Goal: Navigation & Orientation: Find specific page/section

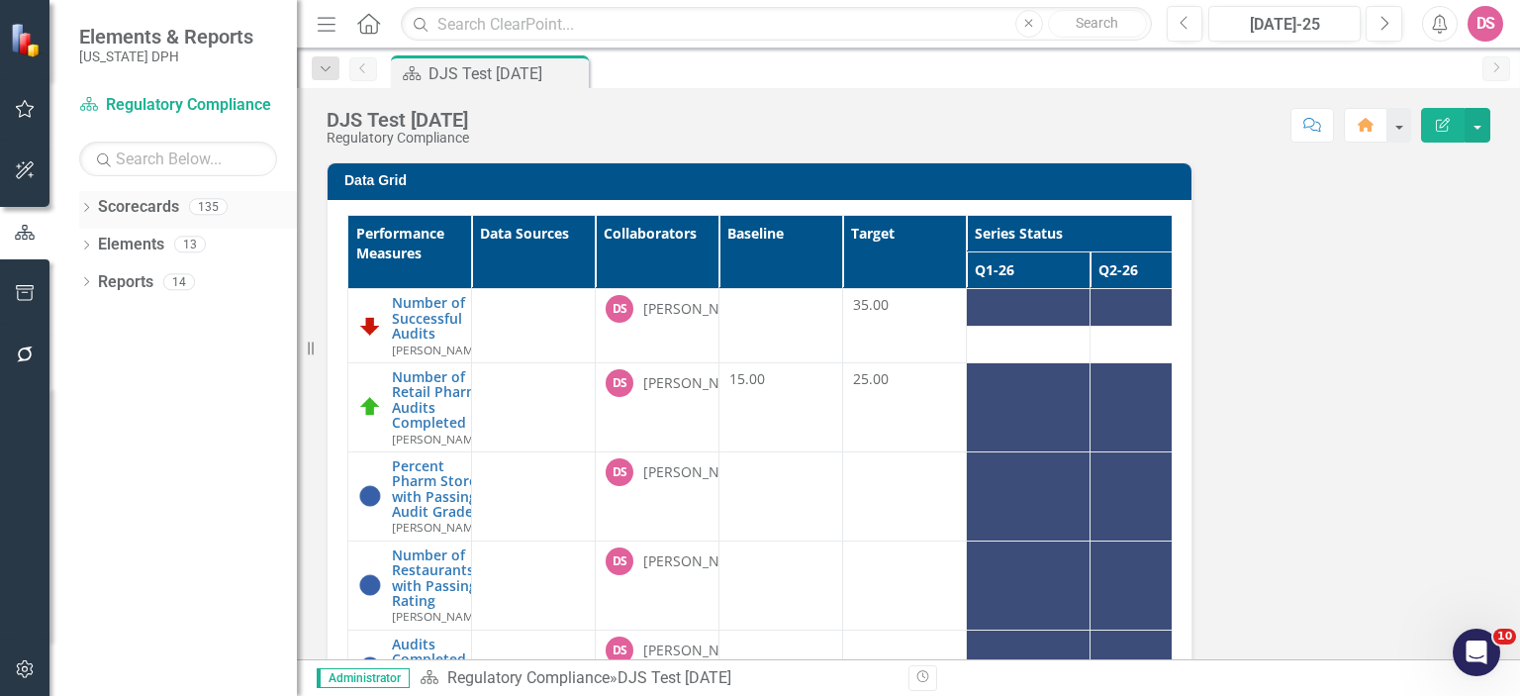
click at [119, 205] on link "Scorecards" at bounding box center [138, 207] width 81 height 23
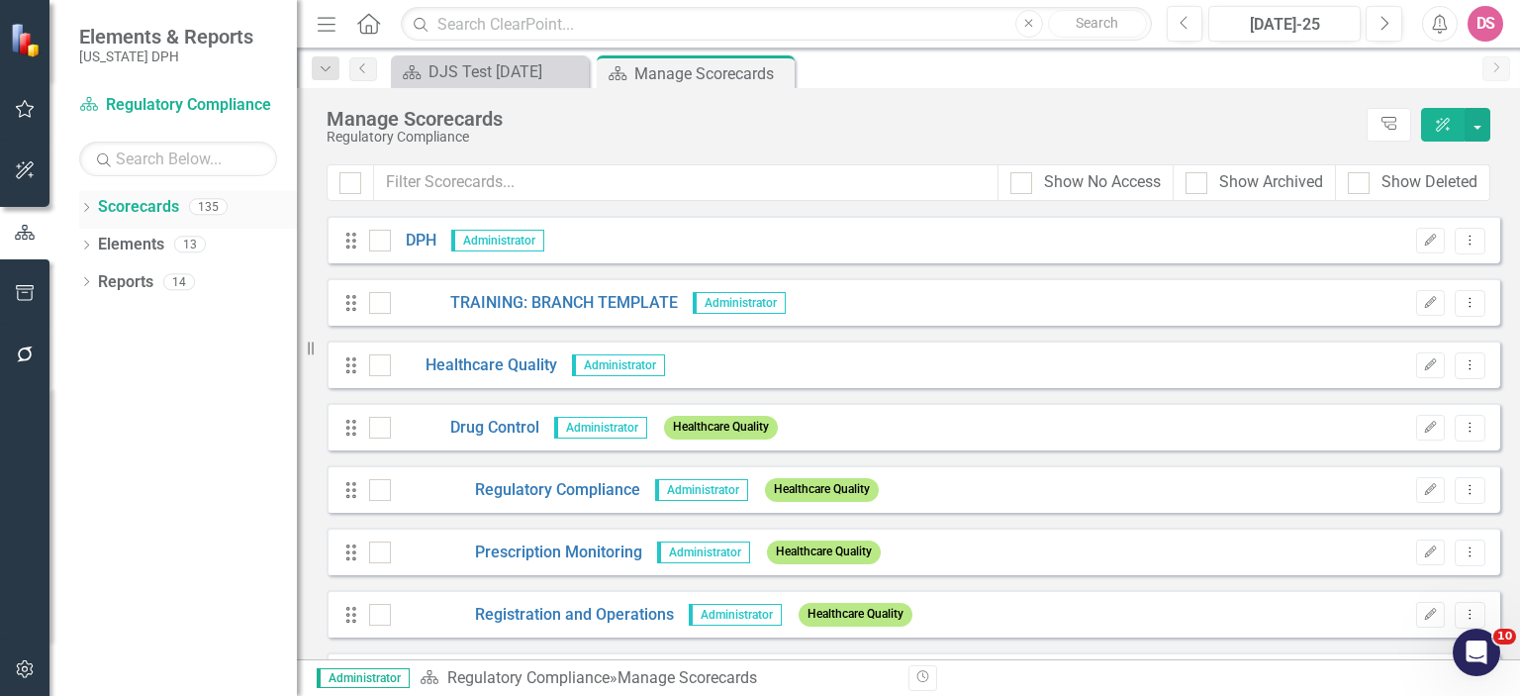
click at [90, 205] on icon "Dropdown" at bounding box center [86, 209] width 14 height 11
click at [115, 244] on link "DPH" at bounding box center [203, 245] width 188 height 23
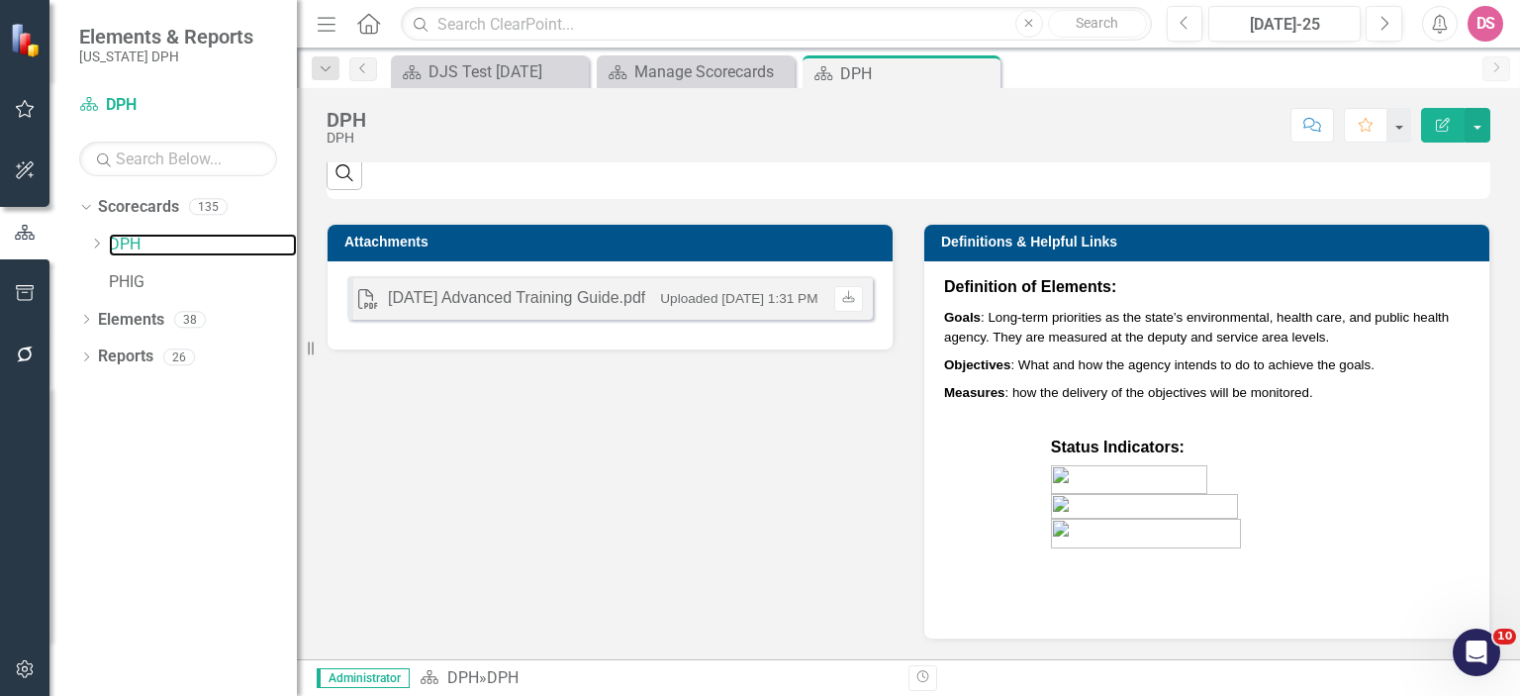
scroll to position [1750, 0]
click at [139, 326] on link "Elements" at bounding box center [131, 320] width 66 height 23
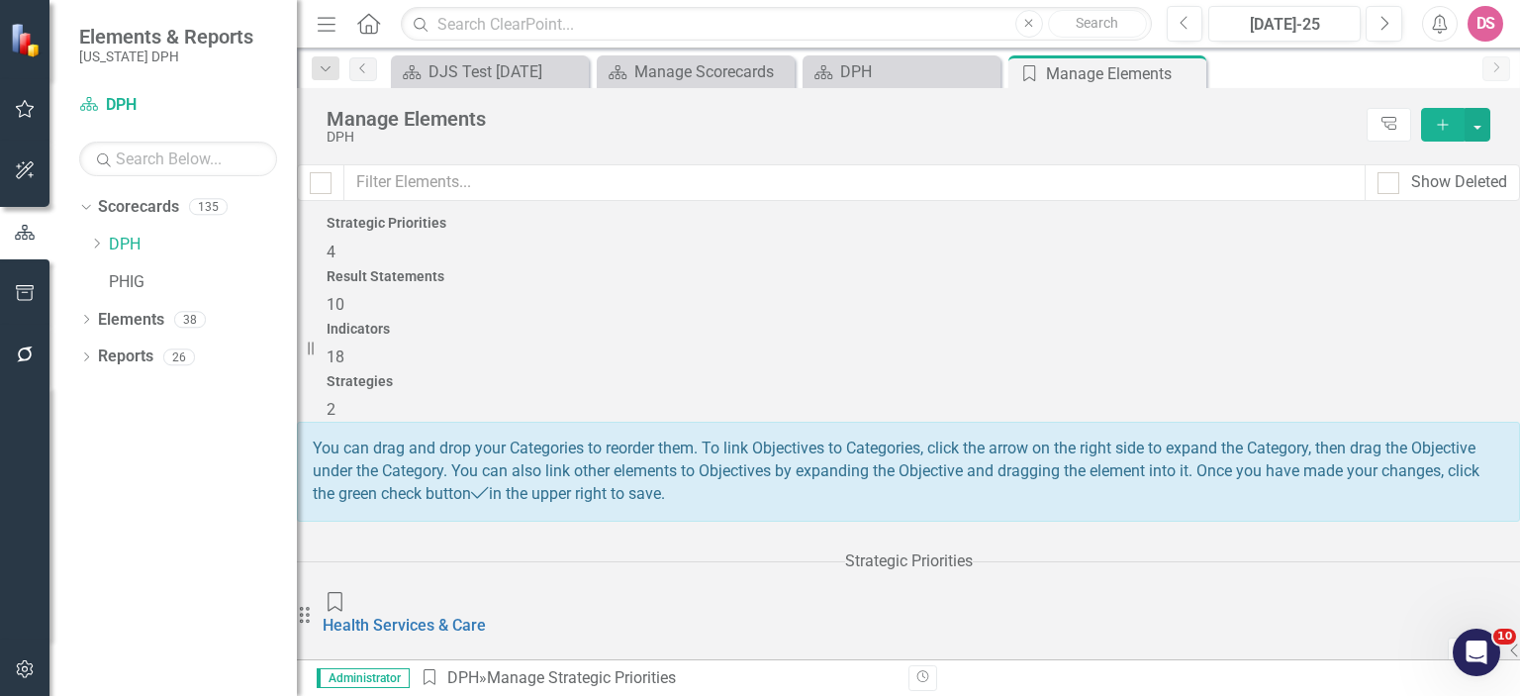
drag, startPoint x: 466, startPoint y: 279, endPoint x: 439, endPoint y: 255, distance: 35.8
click at [439, 231] on div "Strategic Priorities" at bounding box center [909, 223] width 1164 height 15
drag, startPoint x: 1483, startPoint y: 120, endPoint x: 1046, endPoint y: 120, distance: 436.5
click at [1046, 120] on div "Manage Elements" at bounding box center [842, 119] width 1030 height 22
click at [1473, 130] on button "button" at bounding box center [1478, 125] width 26 height 34
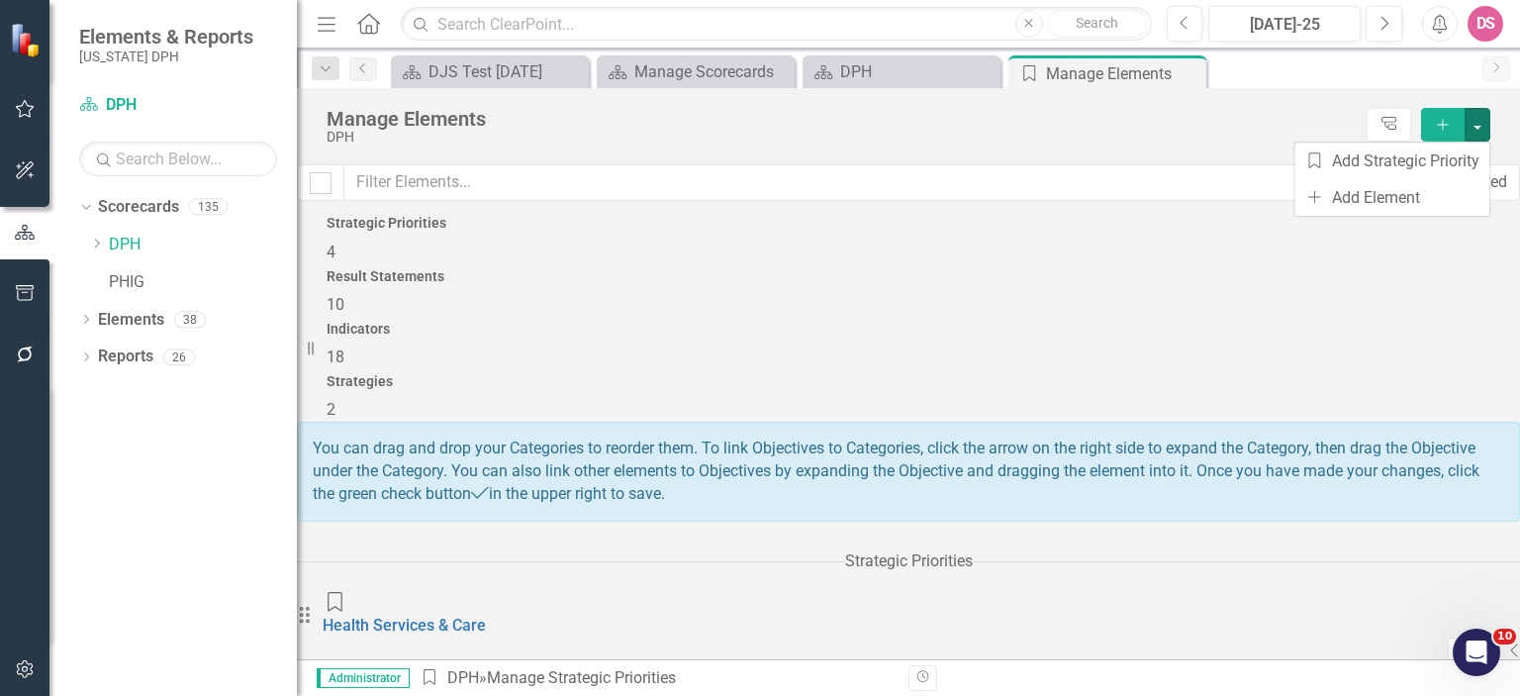
click at [1154, 144] on div "DPH" at bounding box center [842, 137] width 1030 height 15
click at [1479, 131] on button "button" at bounding box center [1478, 125] width 26 height 34
click at [1491, 642] on icon "Dropdown Menu" at bounding box center [1492, 648] width 3 height 13
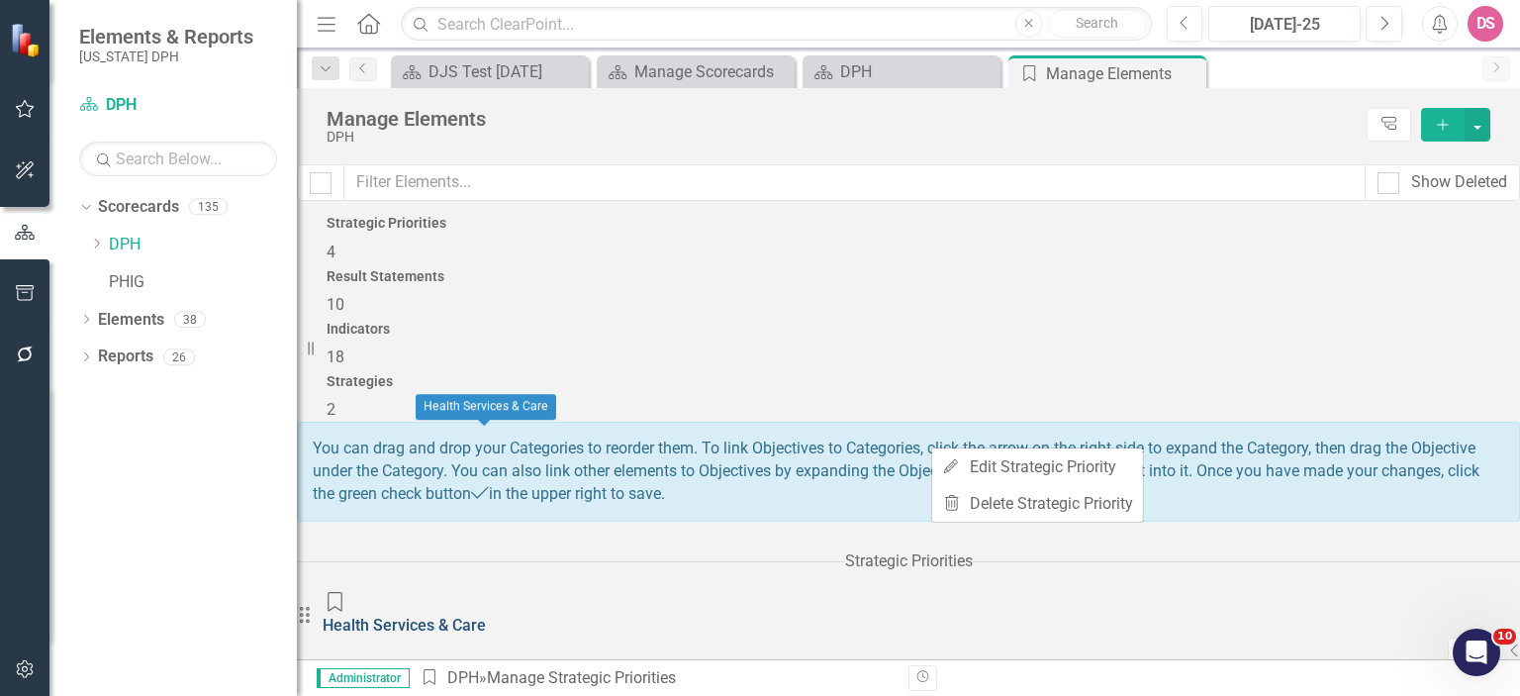
click at [464, 616] on link "Health Services & Care" at bounding box center [404, 625] width 163 height 19
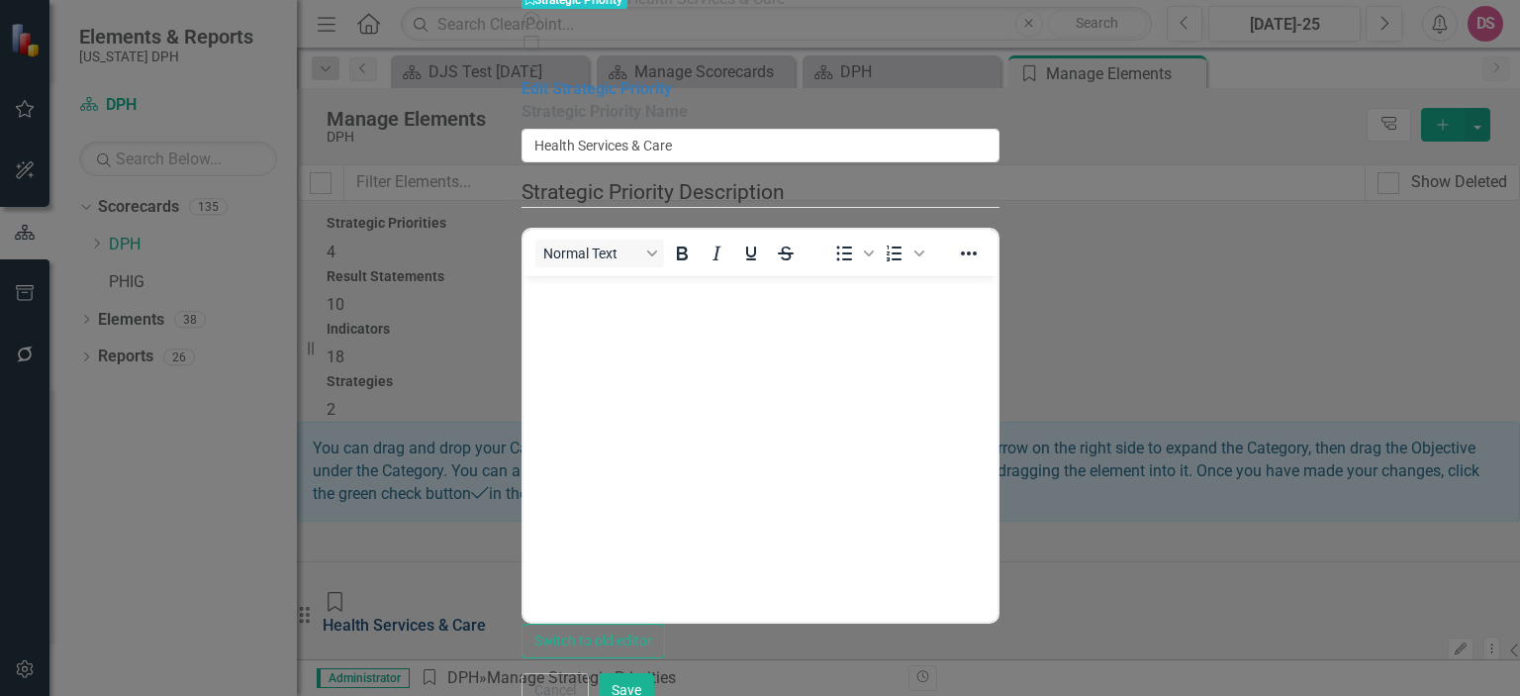
scroll to position [0, 0]
click at [522, 79] on link "Edit Strategic Priority" at bounding box center [597, 88] width 150 height 19
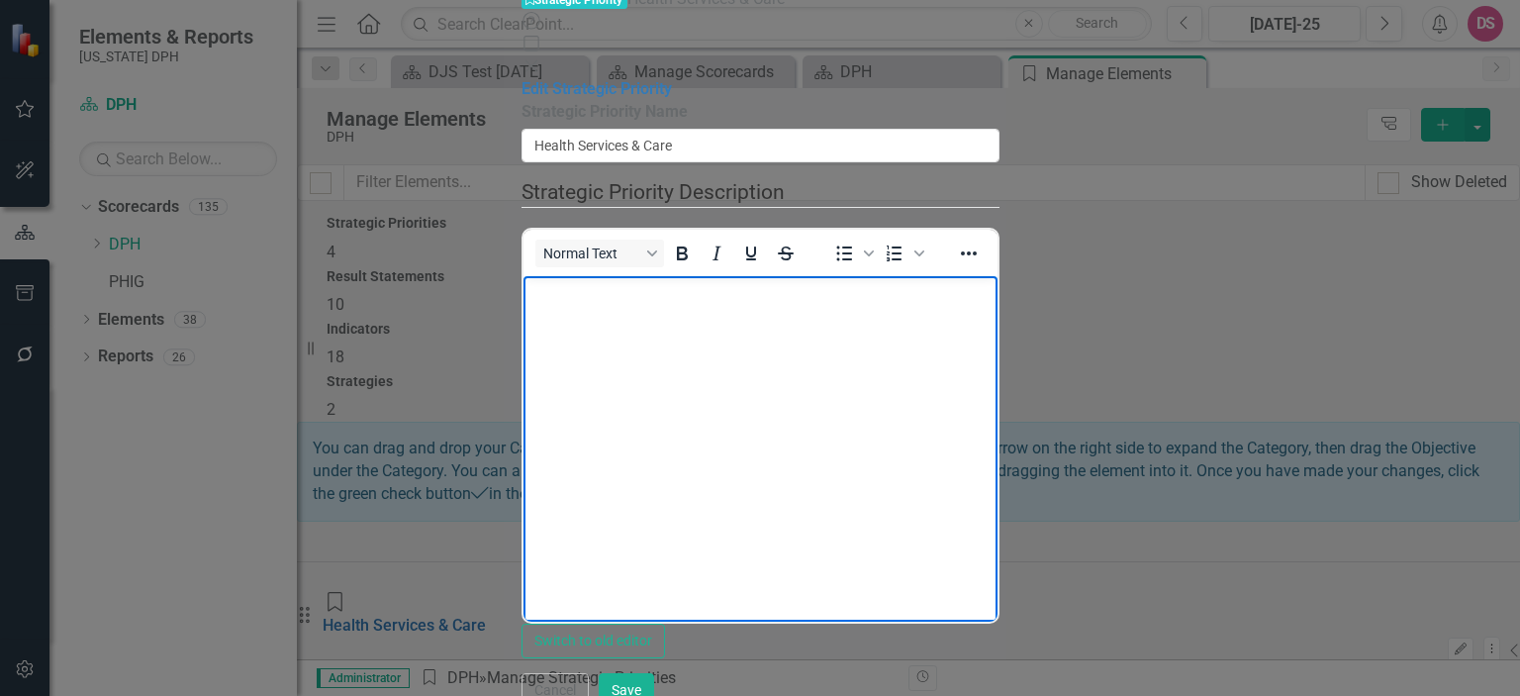
click at [627, 324] on body "Rich Text Area. Press ALT-0 for help." at bounding box center [760, 424] width 474 height 297
click at [589, 673] on button "Cancel" at bounding box center [555, 690] width 67 height 35
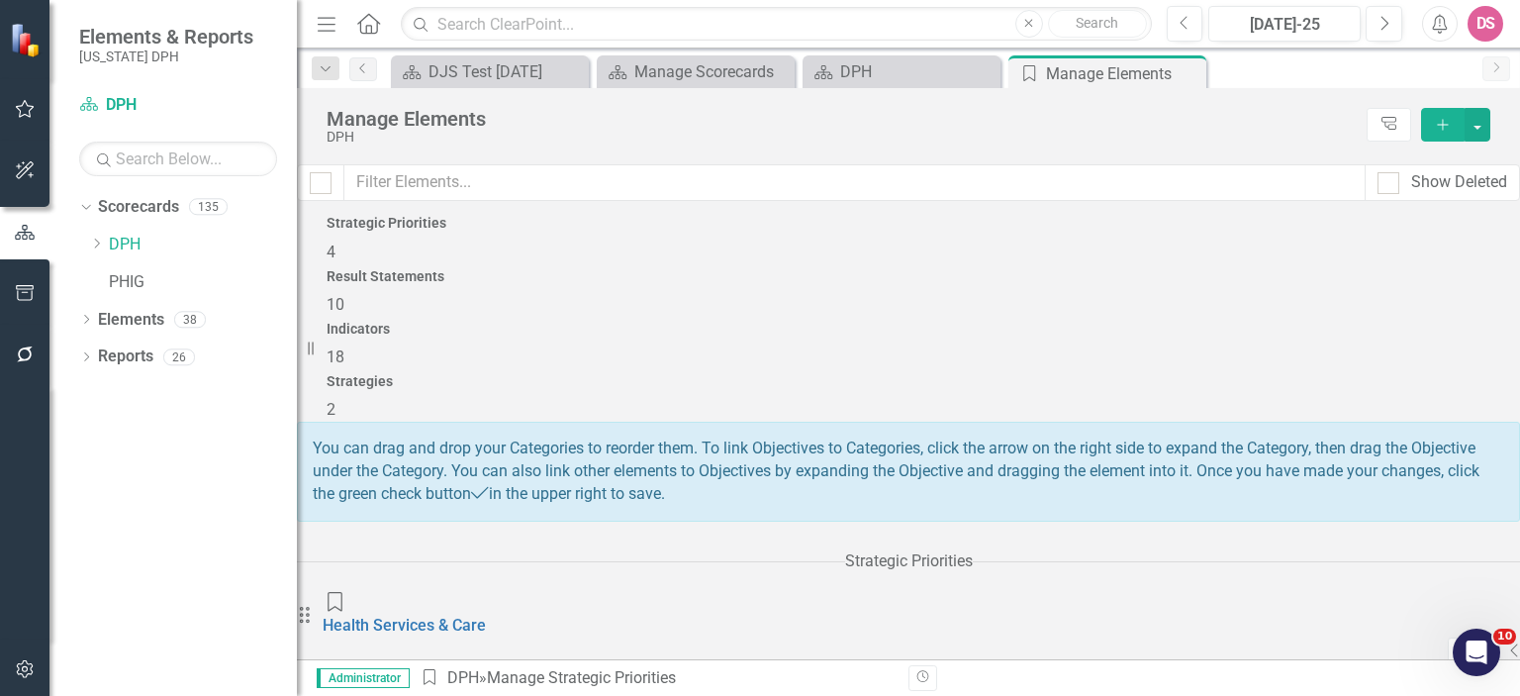
click at [864, 317] on div "Result Statements 10" at bounding box center [909, 293] width 1164 height 48
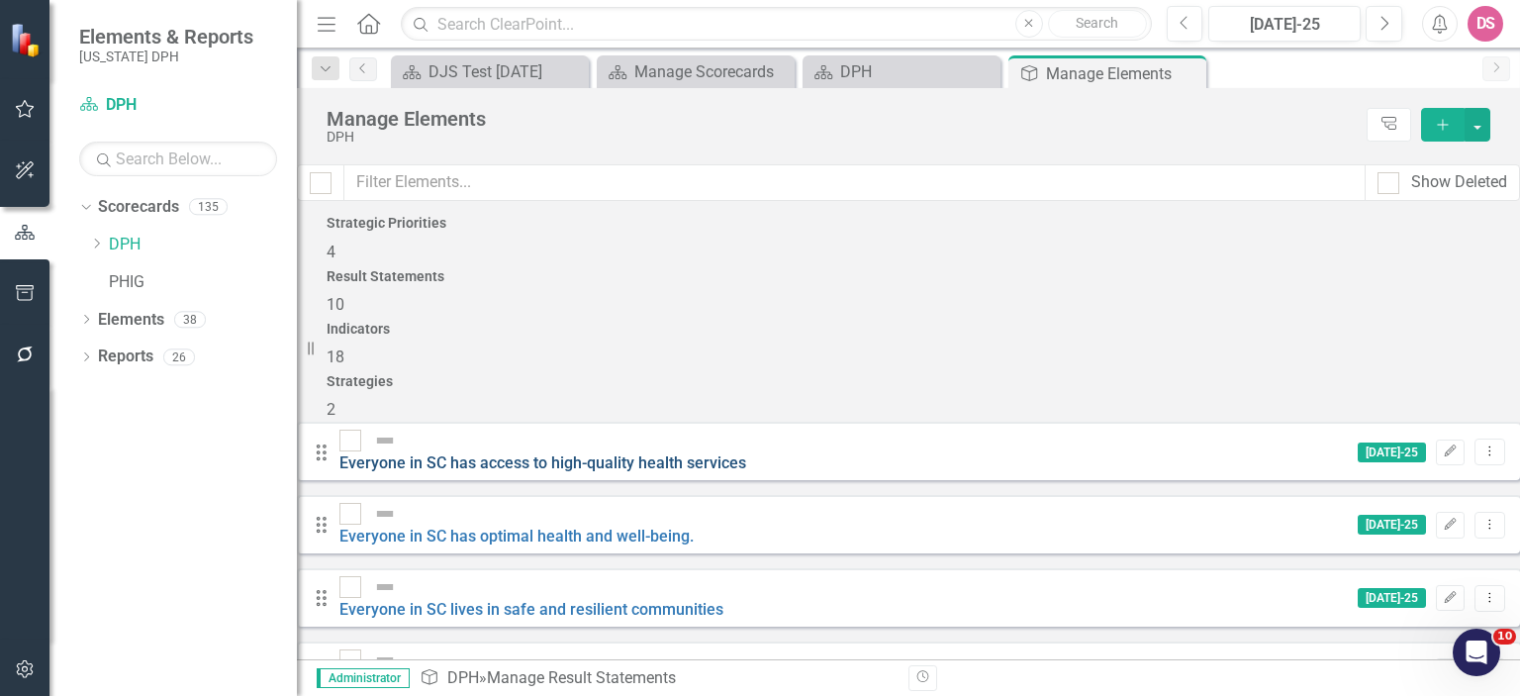
click at [545, 453] on link "Everyone in SC has access to high-quality health services" at bounding box center [543, 462] width 407 height 19
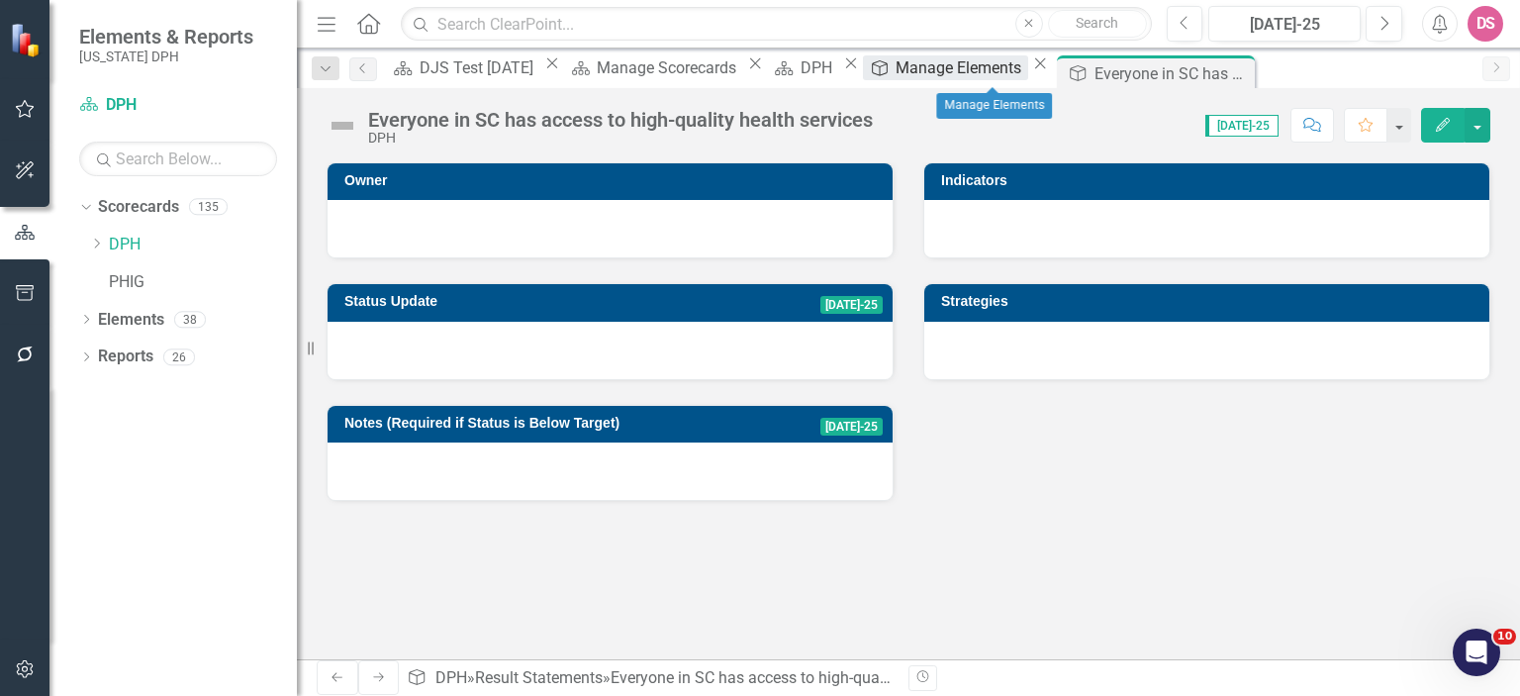
click at [996, 74] on div "Manage Elements" at bounding box center [962, 67] width 132 height 25
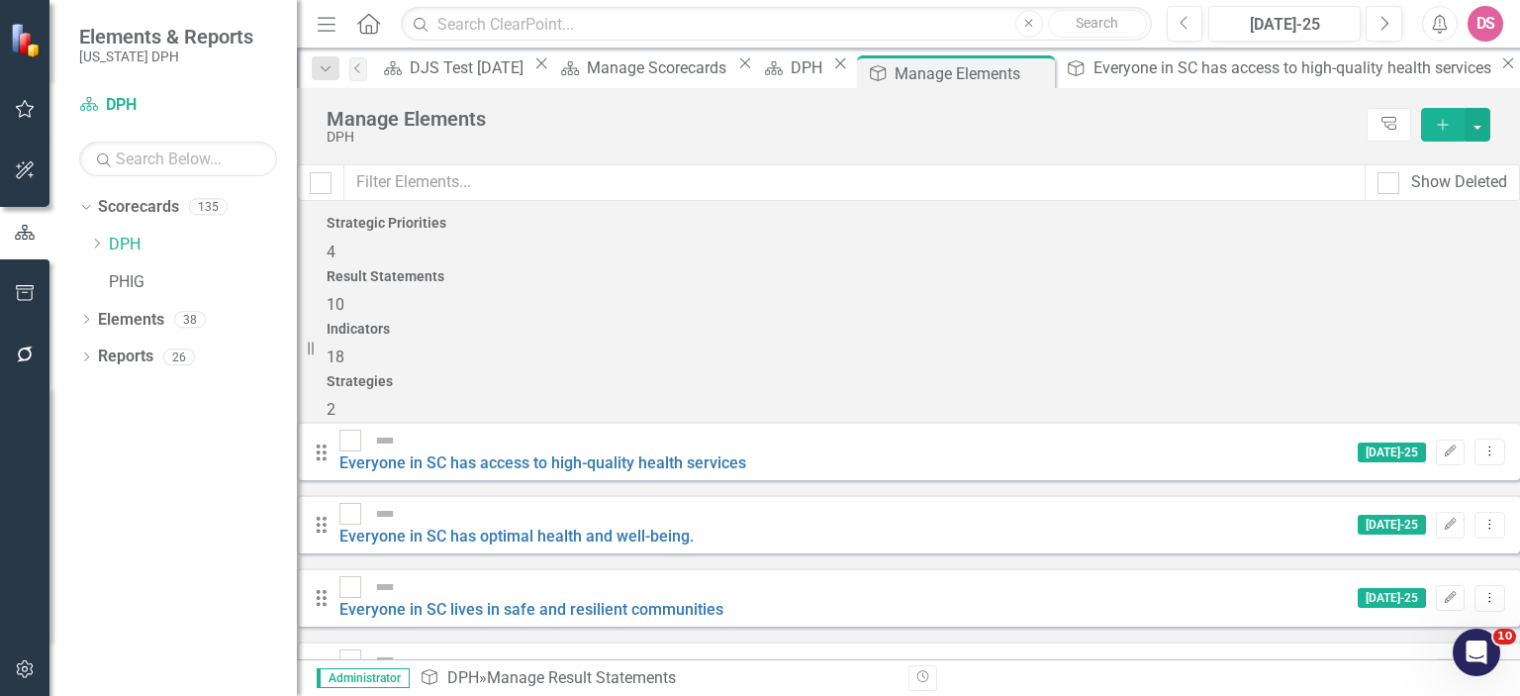
click at [1009, 322] on div "Indicators 18" at bounding box center [909, 346] width 1164 height 48
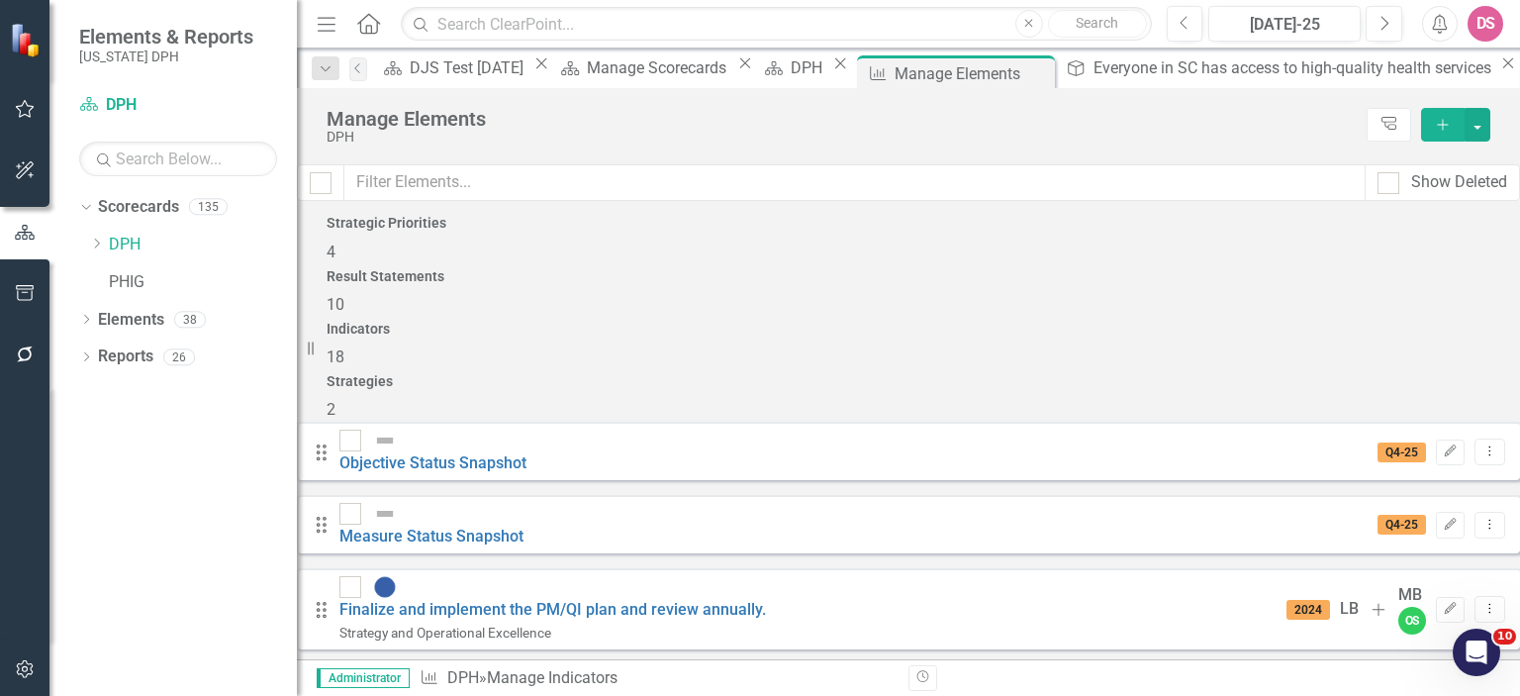
click at [1360, 399] on div "2" at bounding box center [909, 410] width 1164 height 23
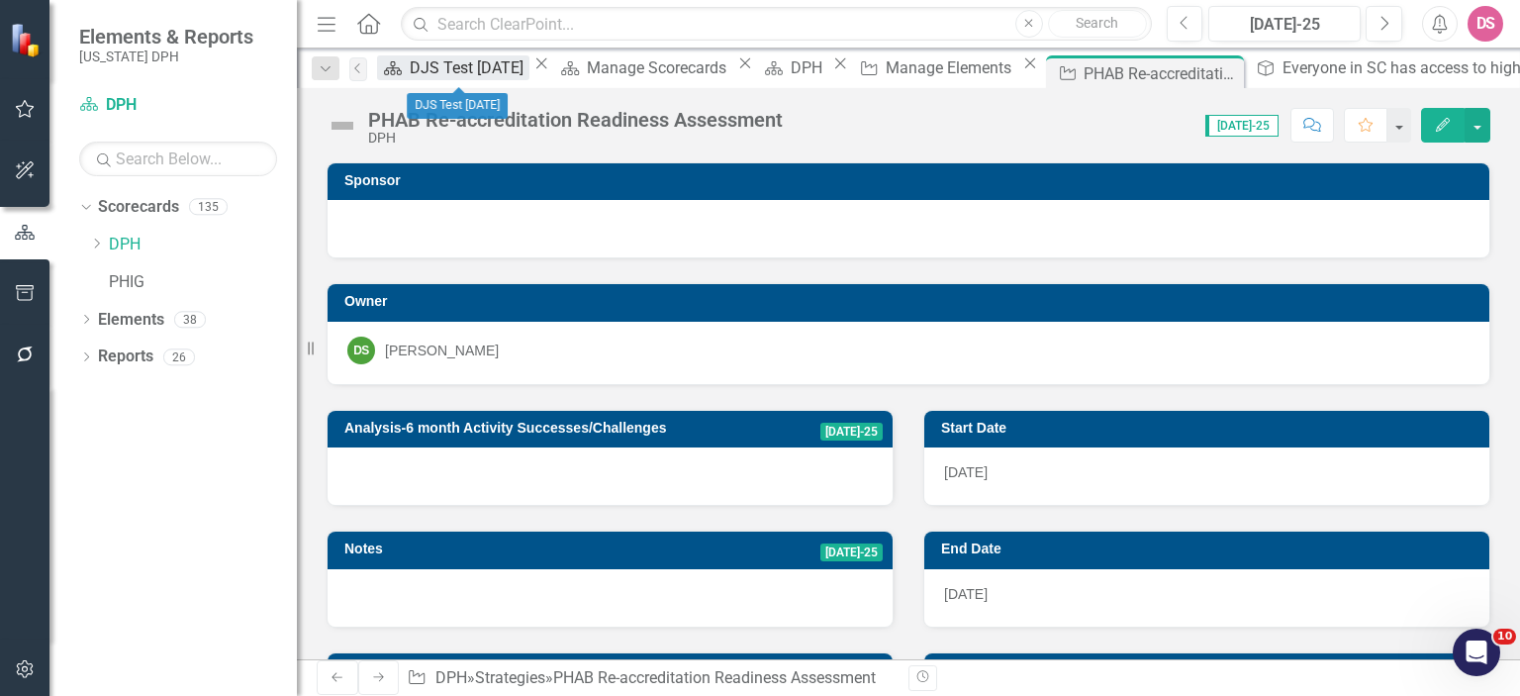
click at [470, 71] on div "DJS Test [DATE]" at bounding box center [470, 67] width 120 height 25
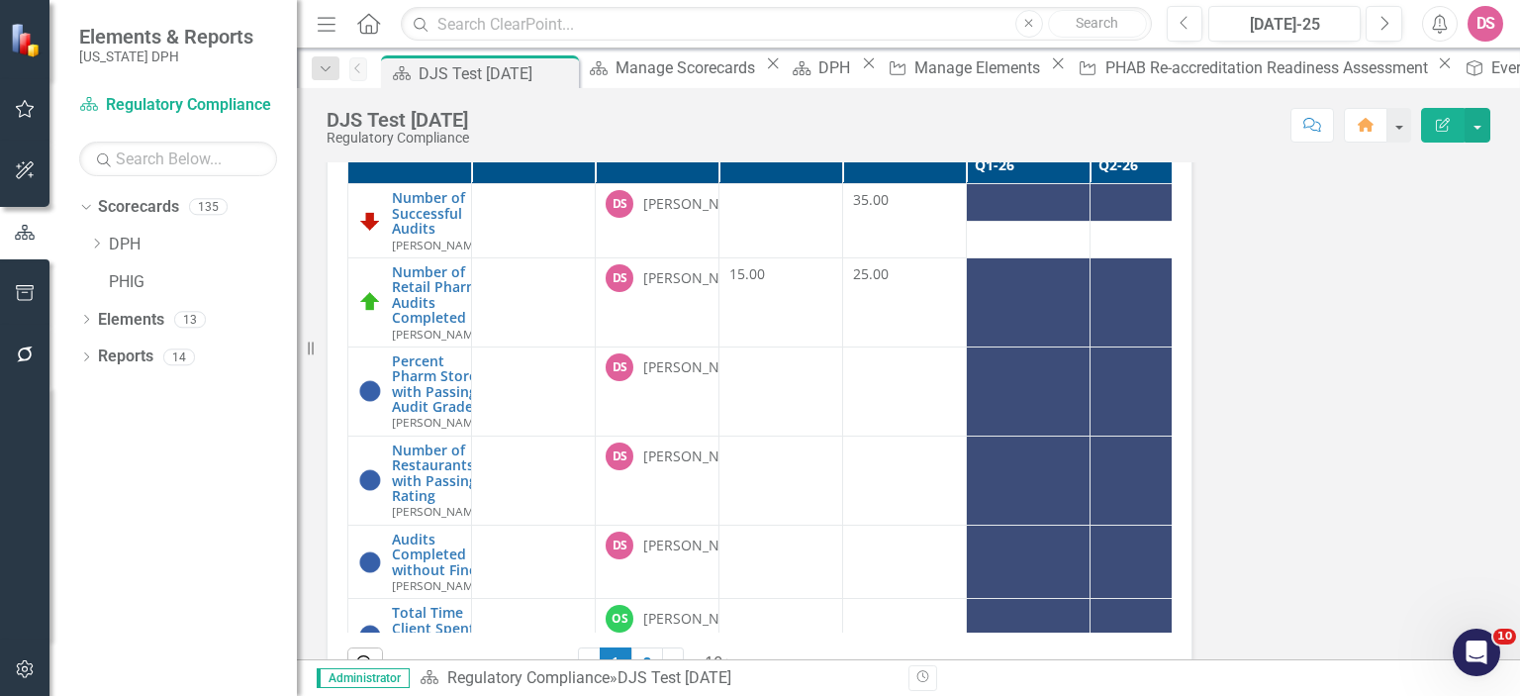
scroll to position [143, 0]
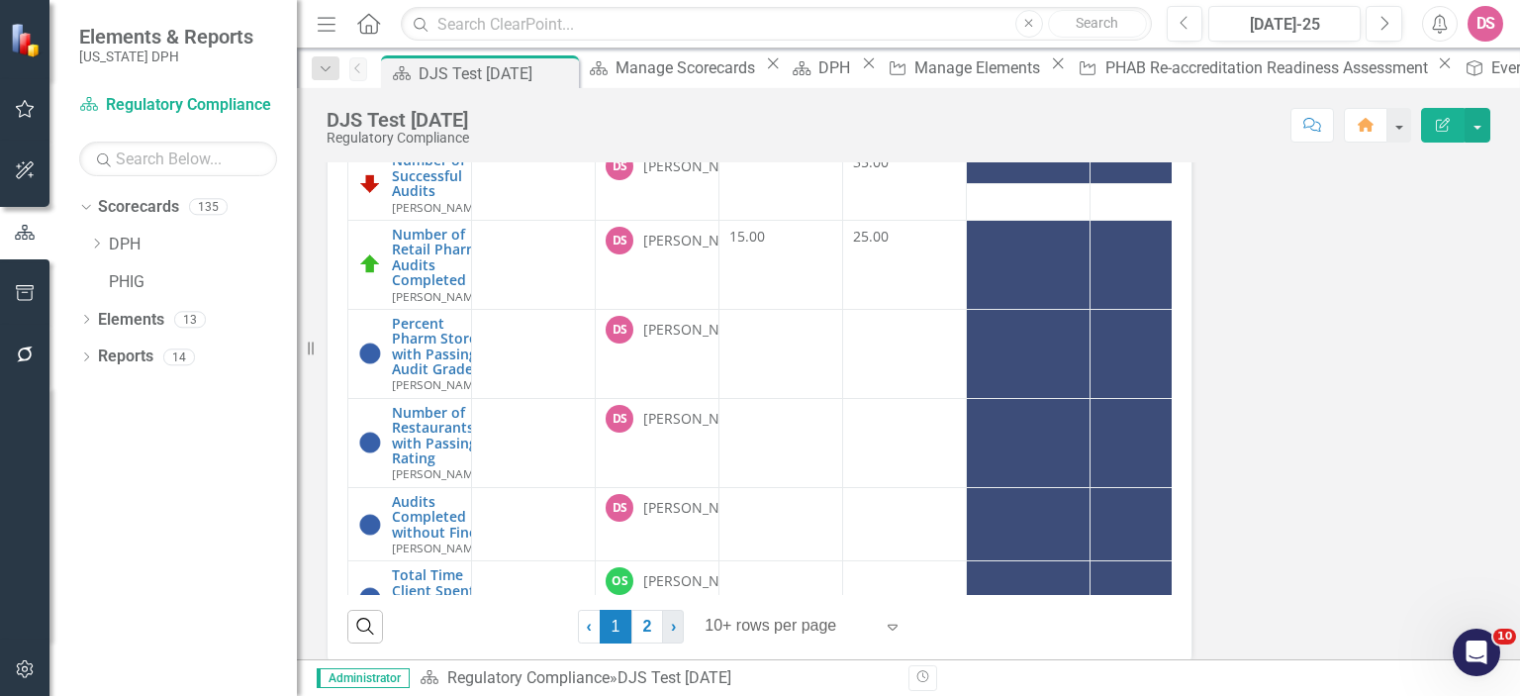
click at [671, 623] on span "›" at bounding box center [673, 626] width 5 height 17
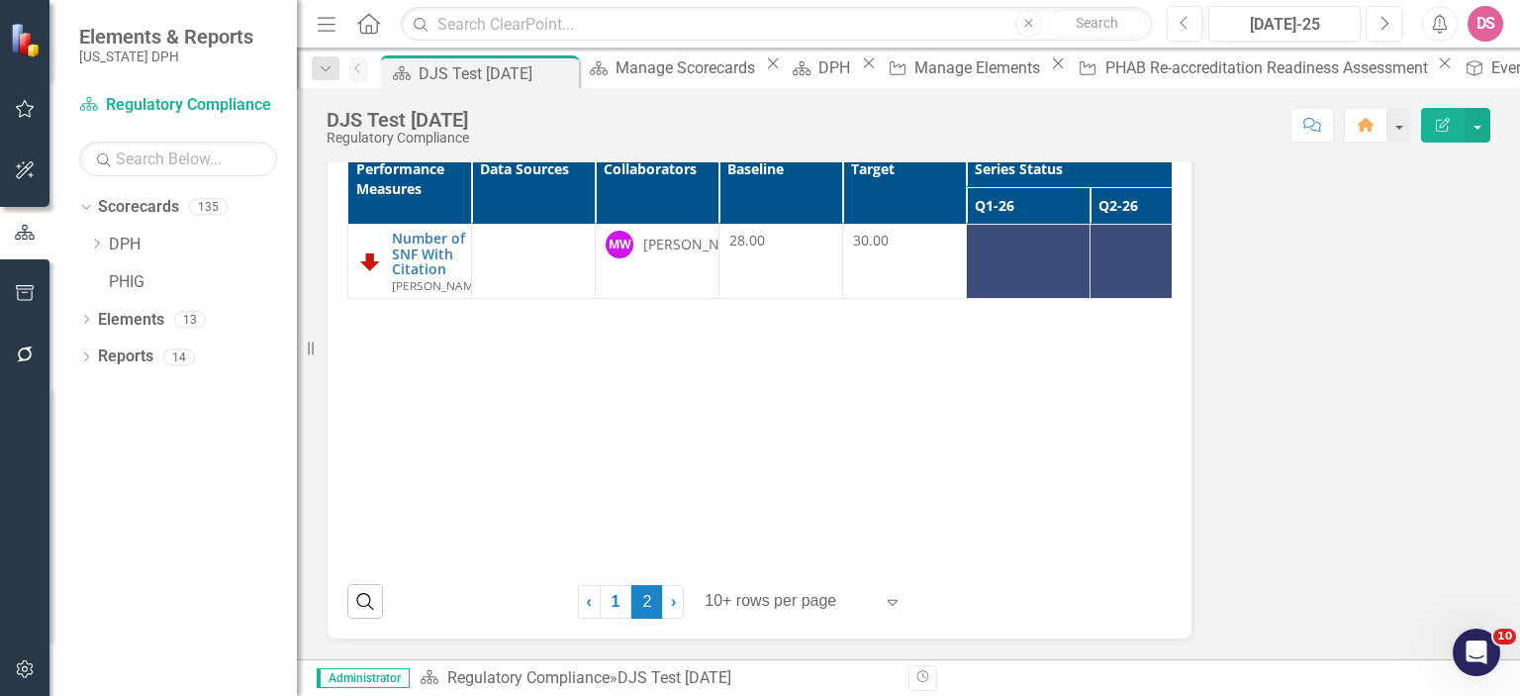
scroll to position [62, 0]
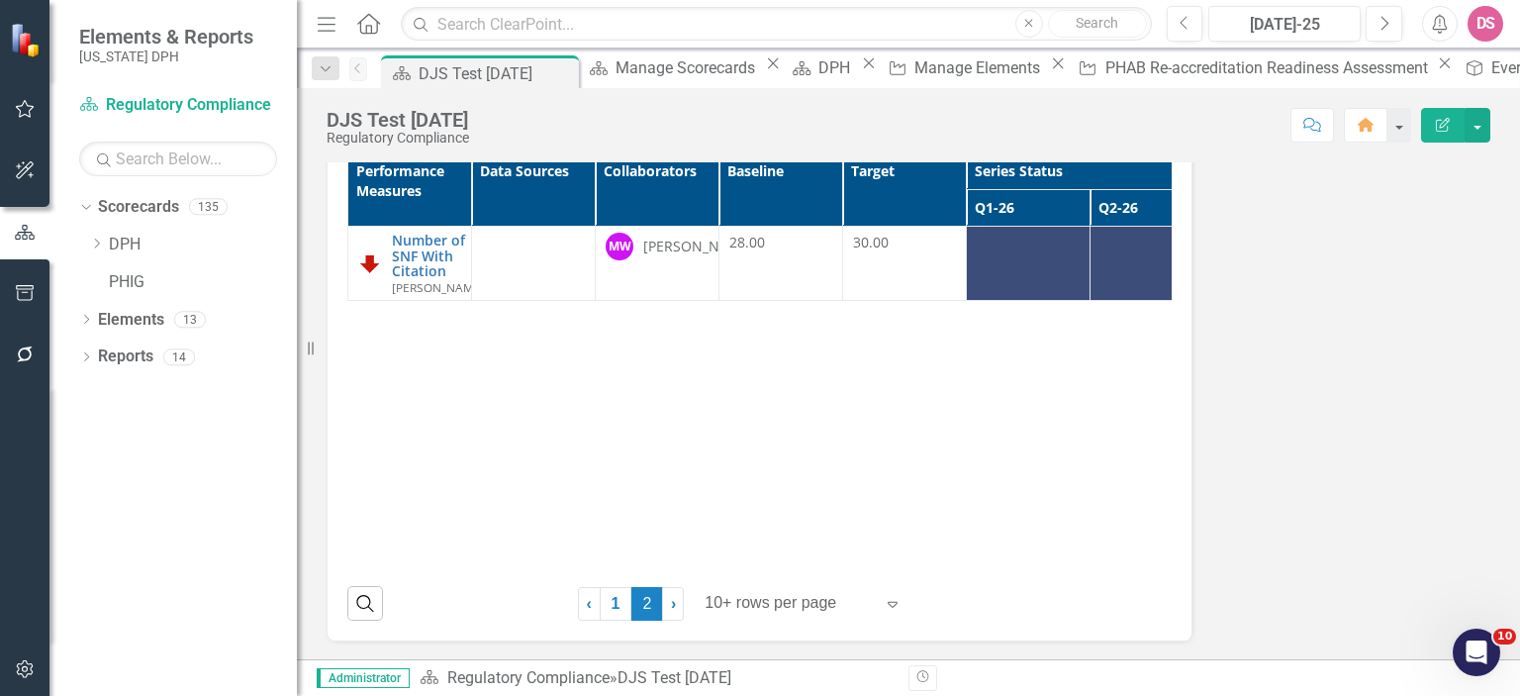
click at [1321, 123] on icon "button" at bounding box center [1313, 125] width 18 height 14
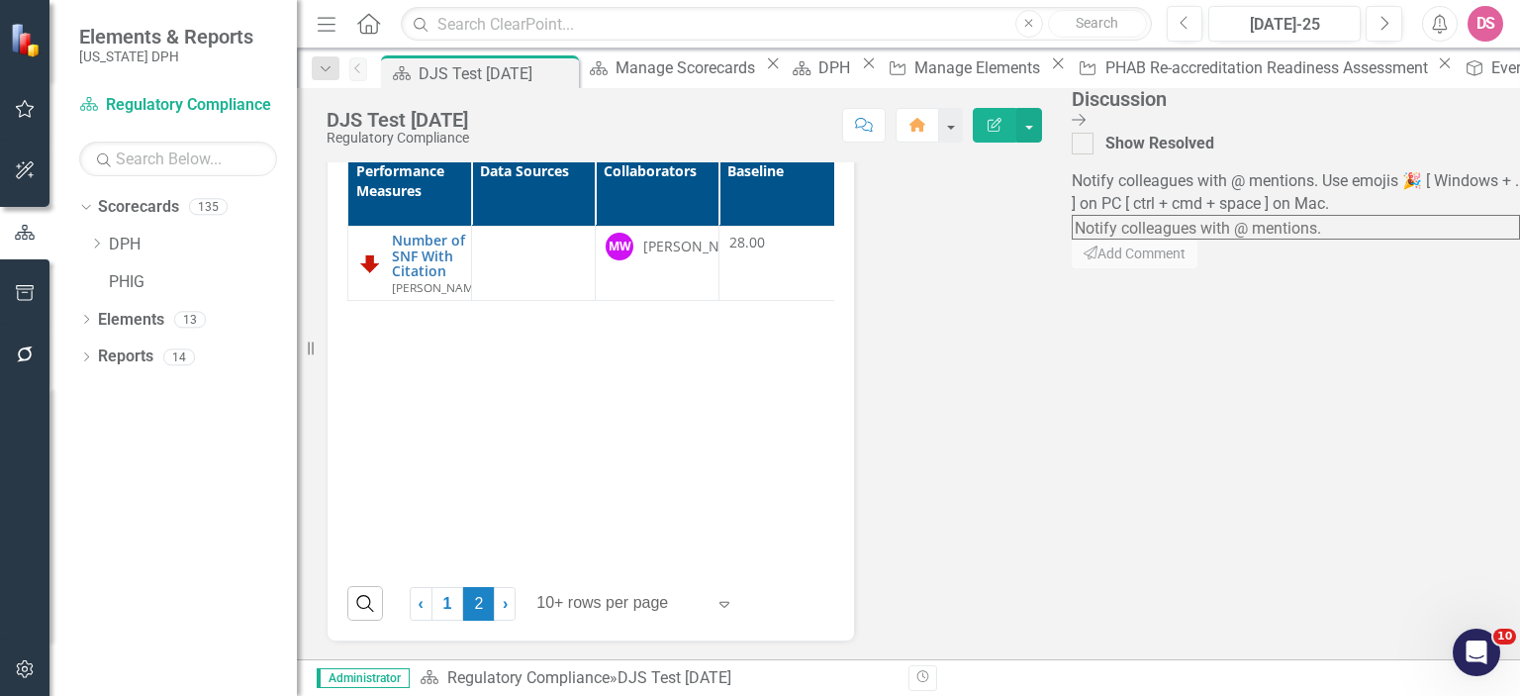
click at [1086, 113] on icon "Close Discussion Bar" at bounding box center [1079, 120] width 14 height 16
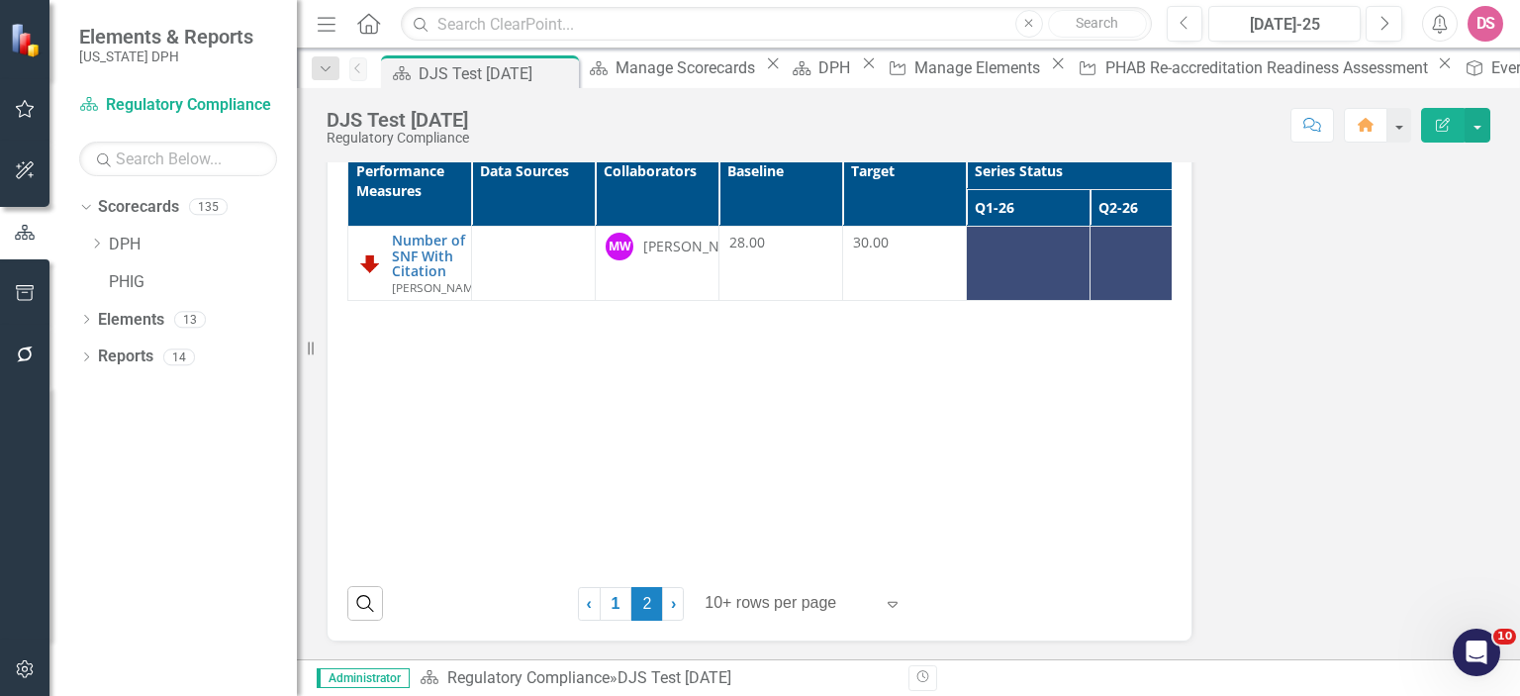
scroll to position [0, 0]
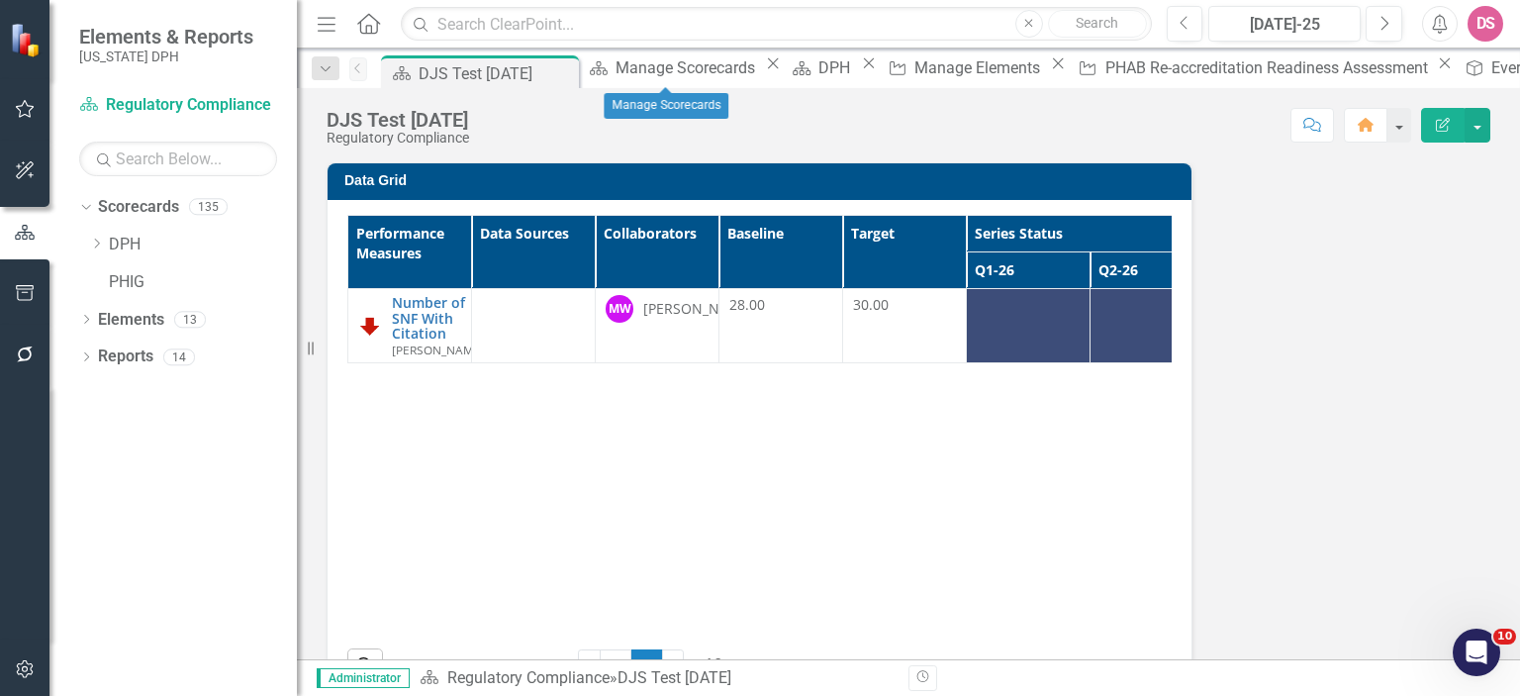
click at [761, 71] on div "Close" at bounding box center [773, 63] width 25 height 16
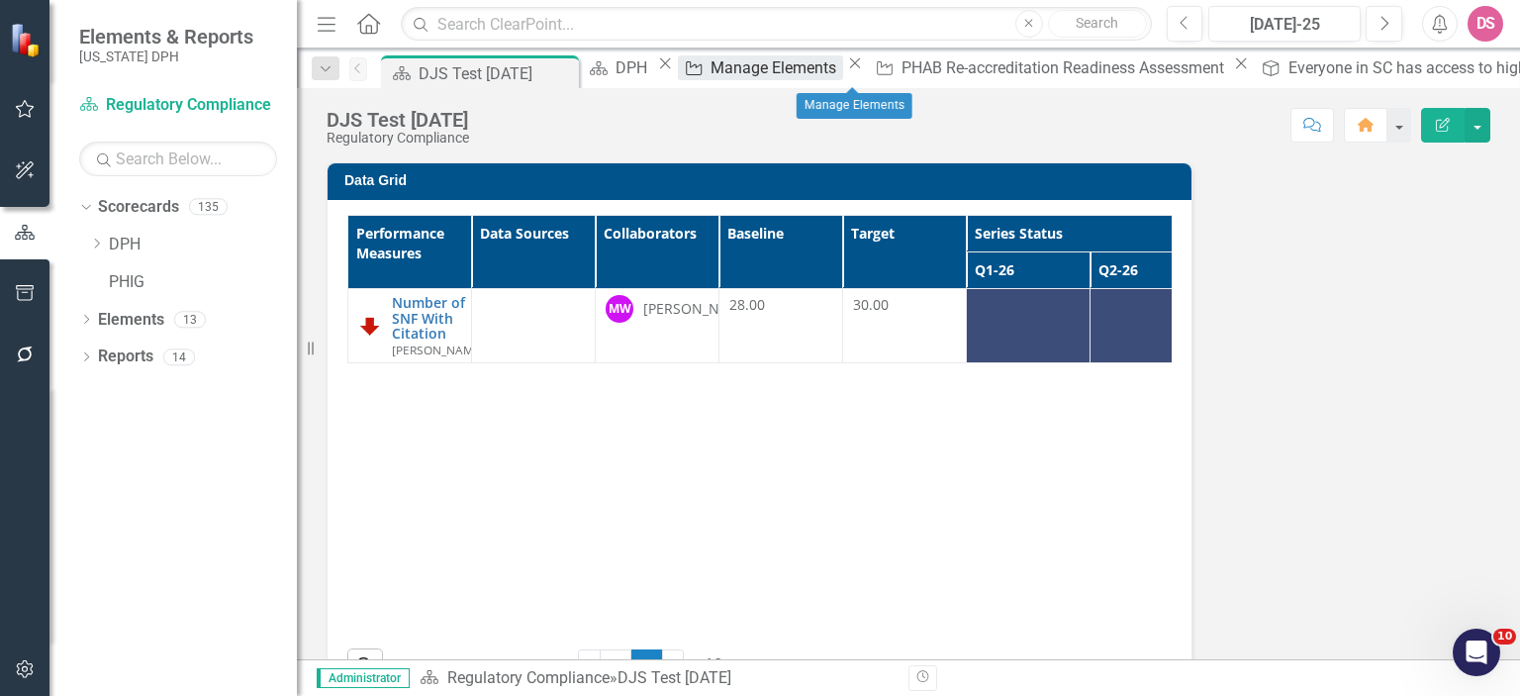
click at [841, 67] on div "Manage Elements" at bounding box center [777, 67] width 132 height 25
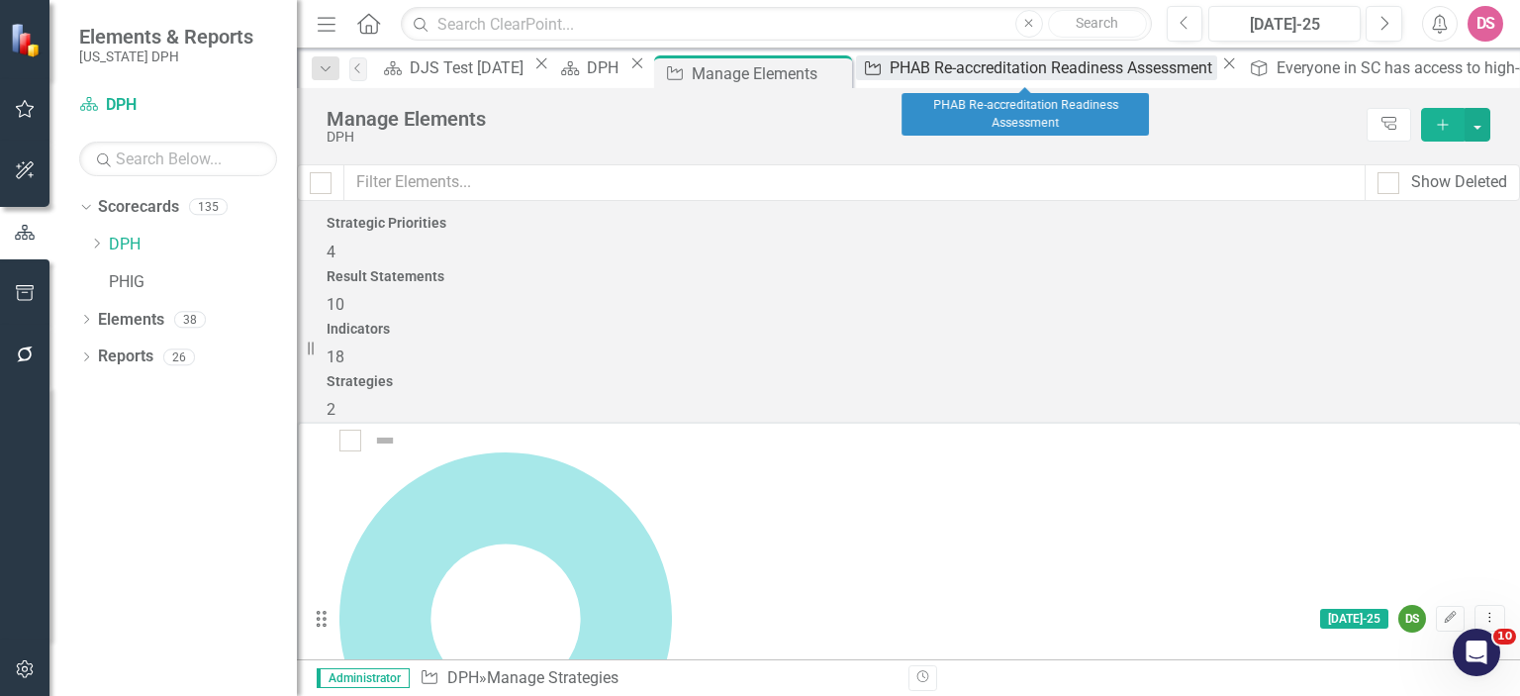
click at [1011, 75] on div "PHAB Re-accreditation Readiness Assessment" at bounding box center [1054, 67] width 328 height 25
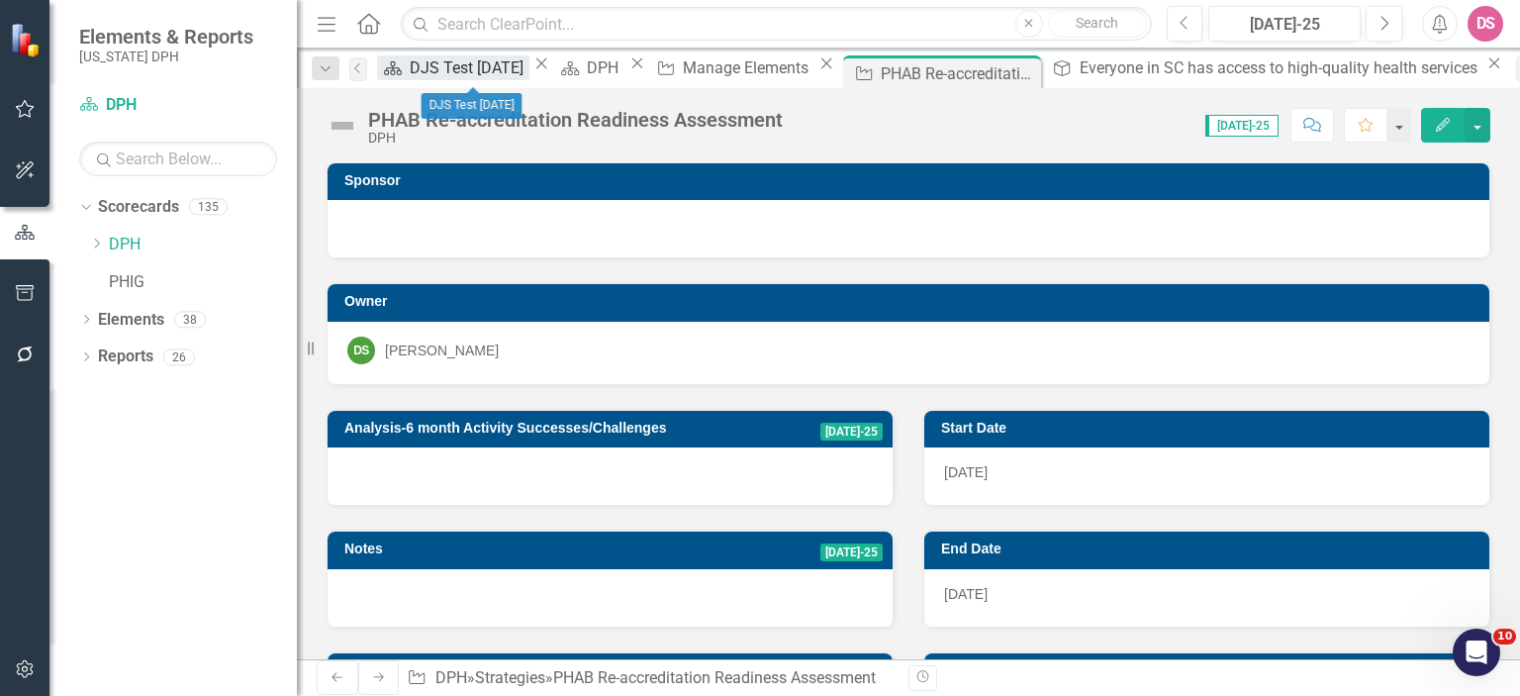
click at [483, 67] on div "DJS Test [DATE]" at bounding box center [470, 67] width 120 height 25
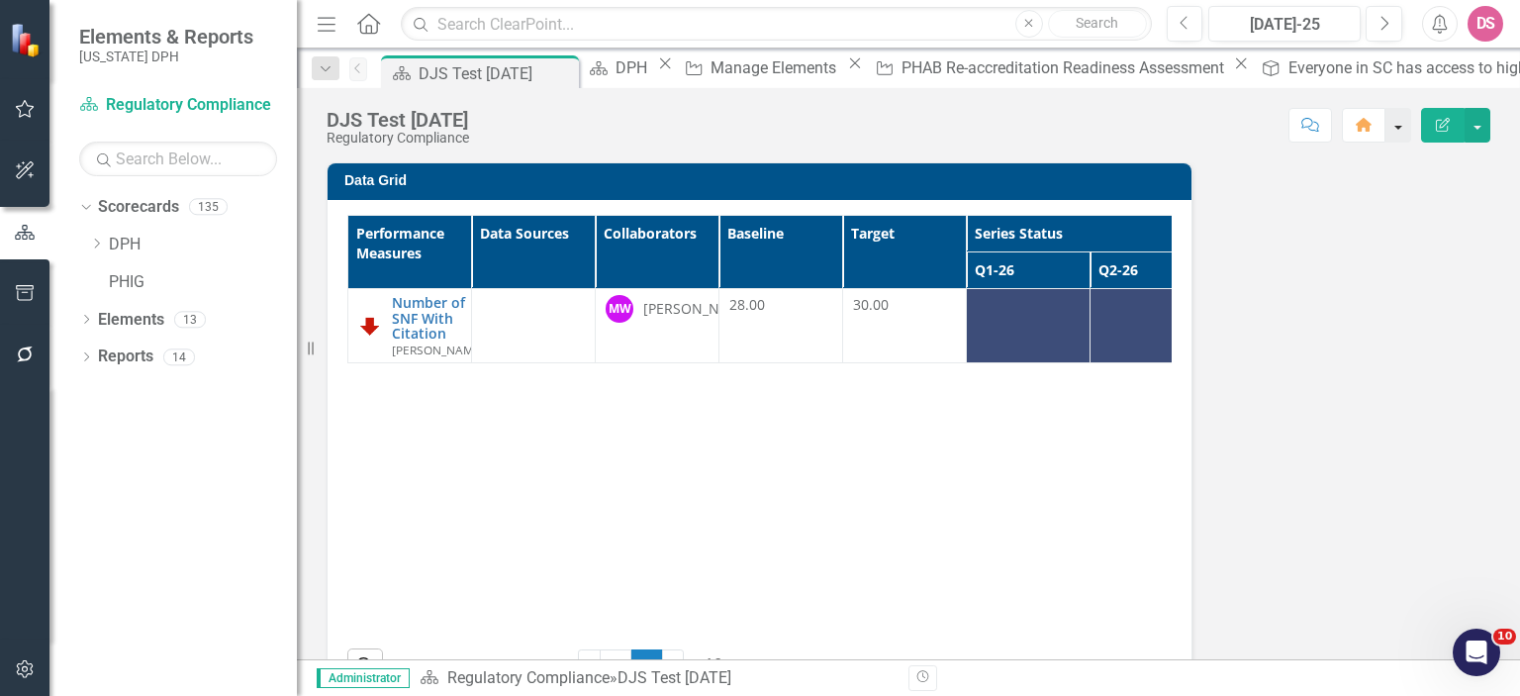
click at [1402, 129] on button "button" at bounding box center [1399, 125] width 26 height 35
click at [1065, 136] on div "Score: N/A [DATE]-25 Completed Comment Home Edit Report" at bounding box center [985, 125] width 1012 height 34
click at [1400, 121] on button "button" at bounding box center [1399, 125] width 26 height 35
click at [1345, 284] on div "Data Grid Performance Measures Data Sources Collaborators Baseline Target Serie…" at bounding box center [909, 421] width 1194 height 566
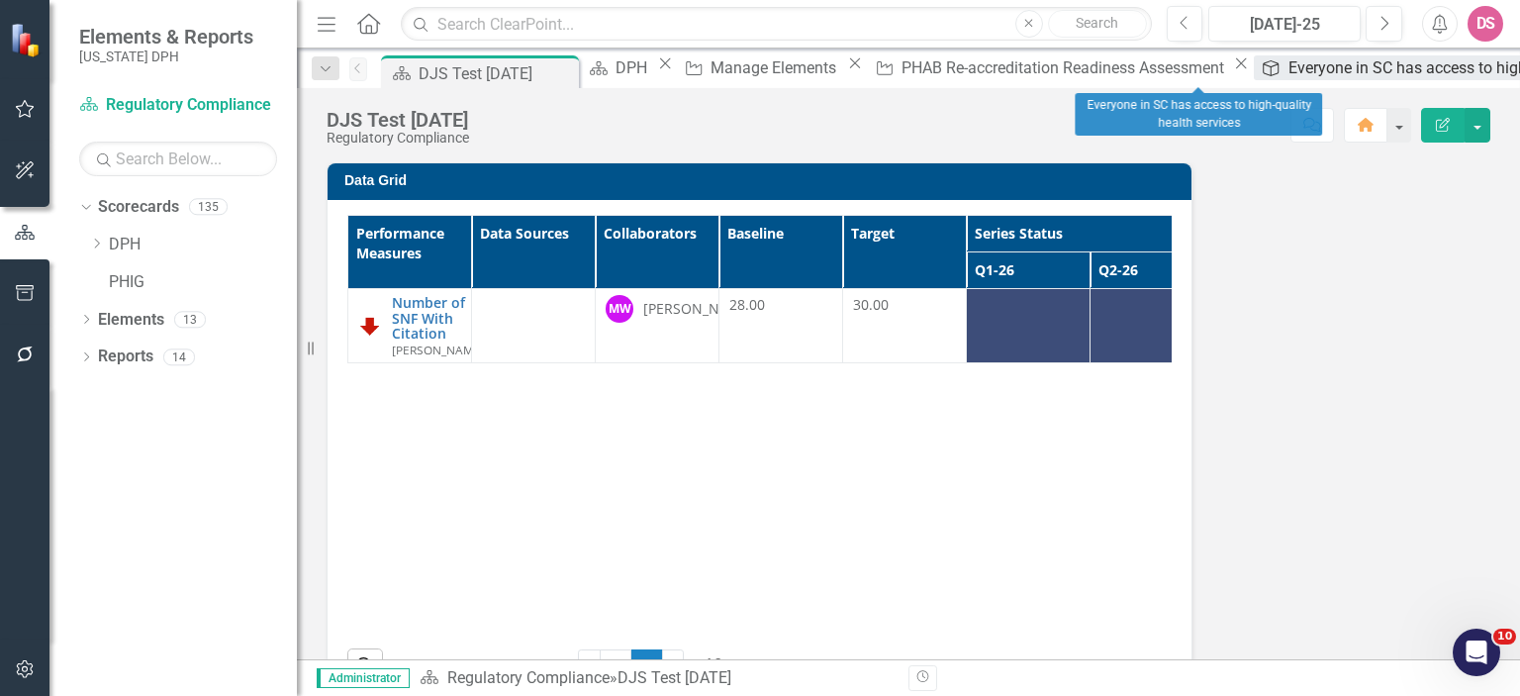
click at [1289, 63] on div "Everyone in SC has access to high-quality health services" at bounding box center [1490, 67] width 403 height 25
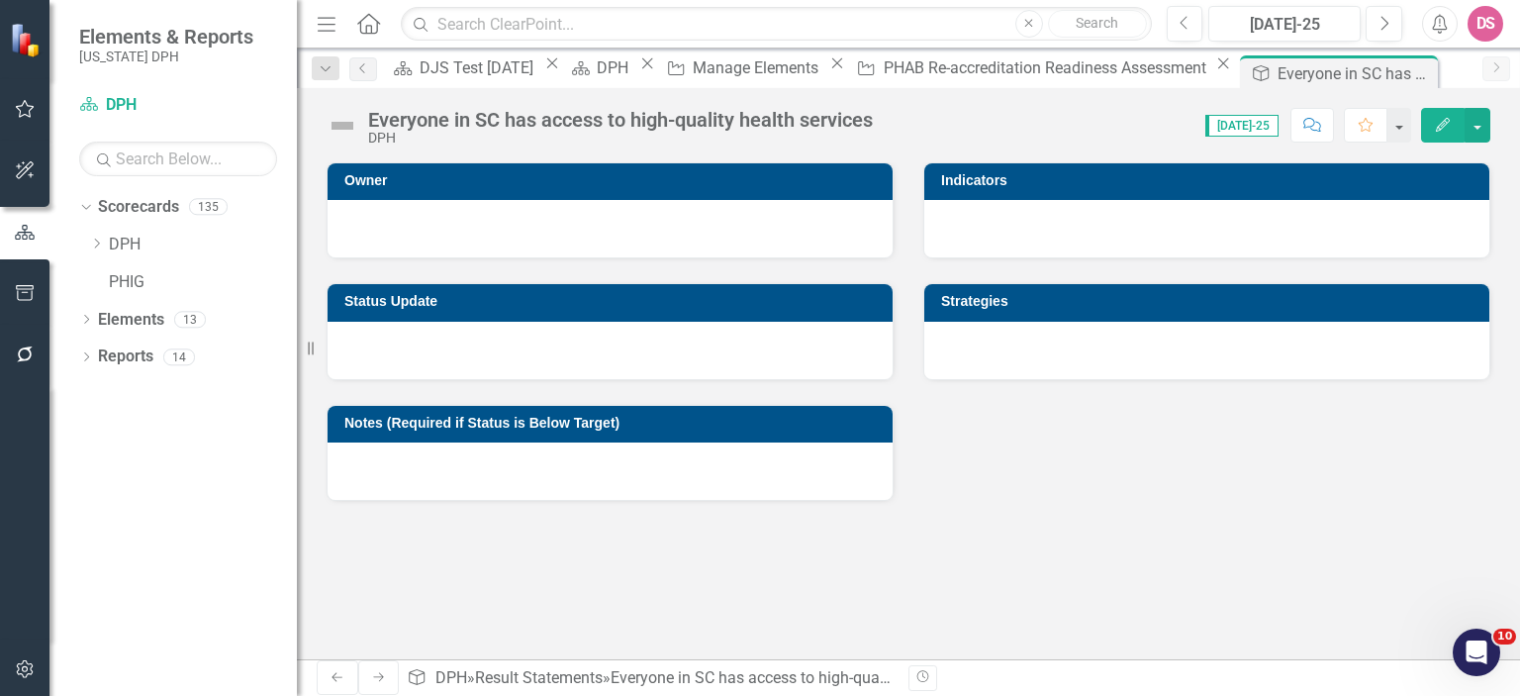
click at [1278, 63] on div "Everyone in SC has access to high-quality health services" at bounding box center [1355, 73] width 155 height 25
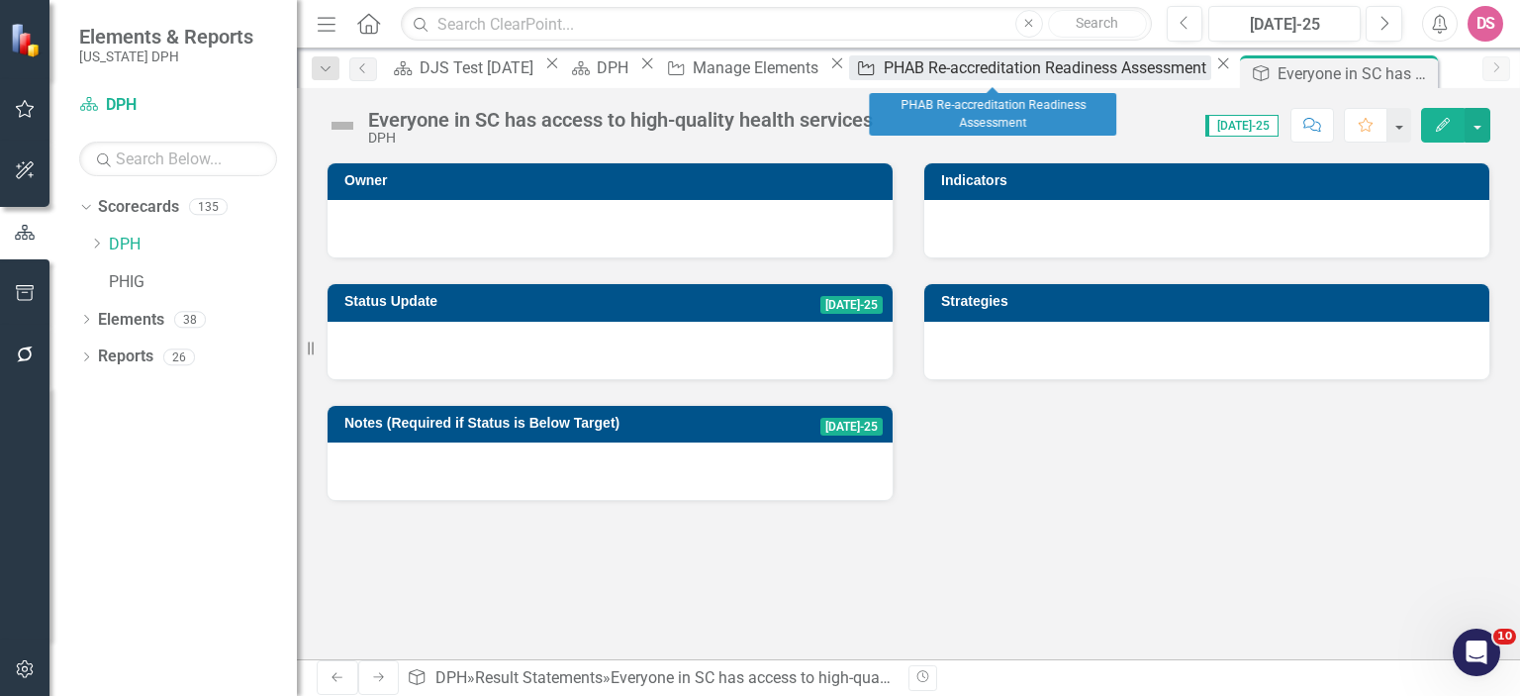
click at [955, 63] on div "PHAB Re-accreditation Readiness Assessment" at bounding box center [1048, 67] width 328 height 25
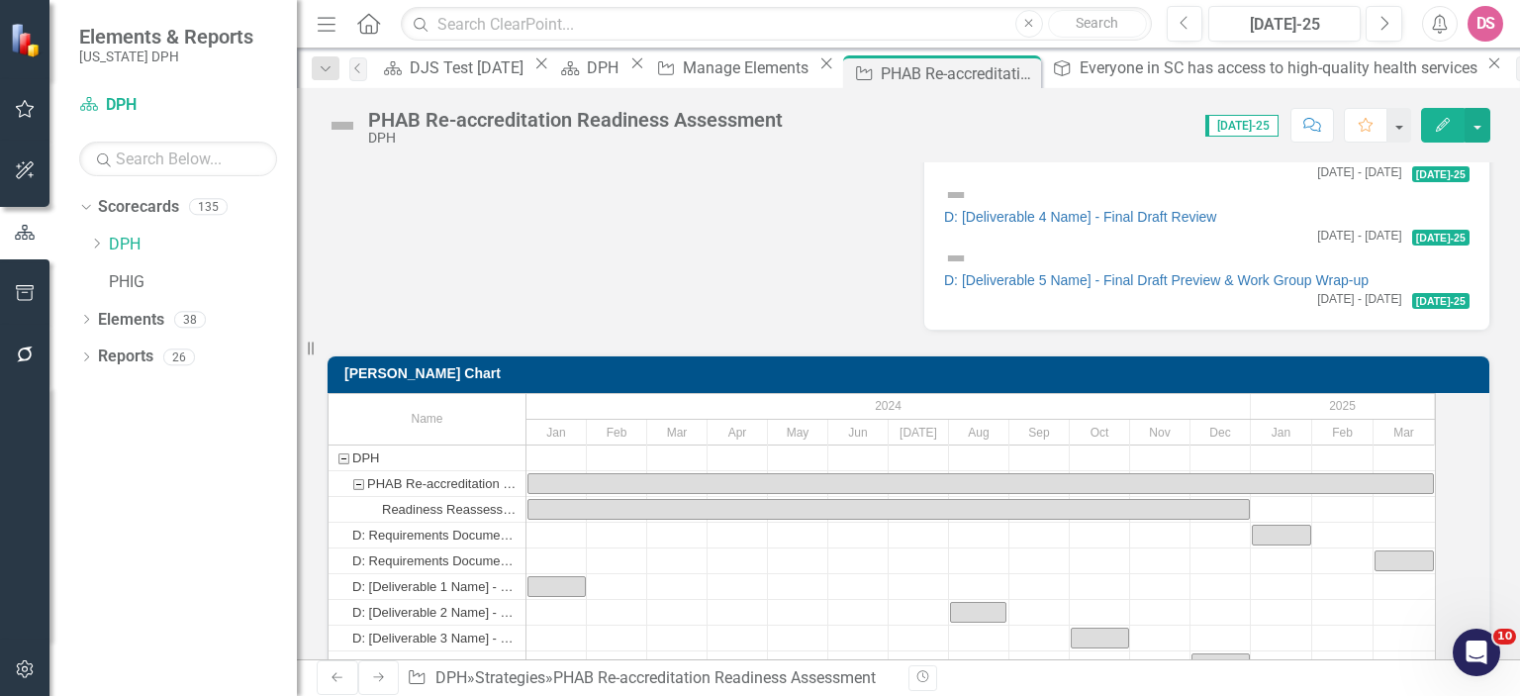
scroll to position [918, 0]
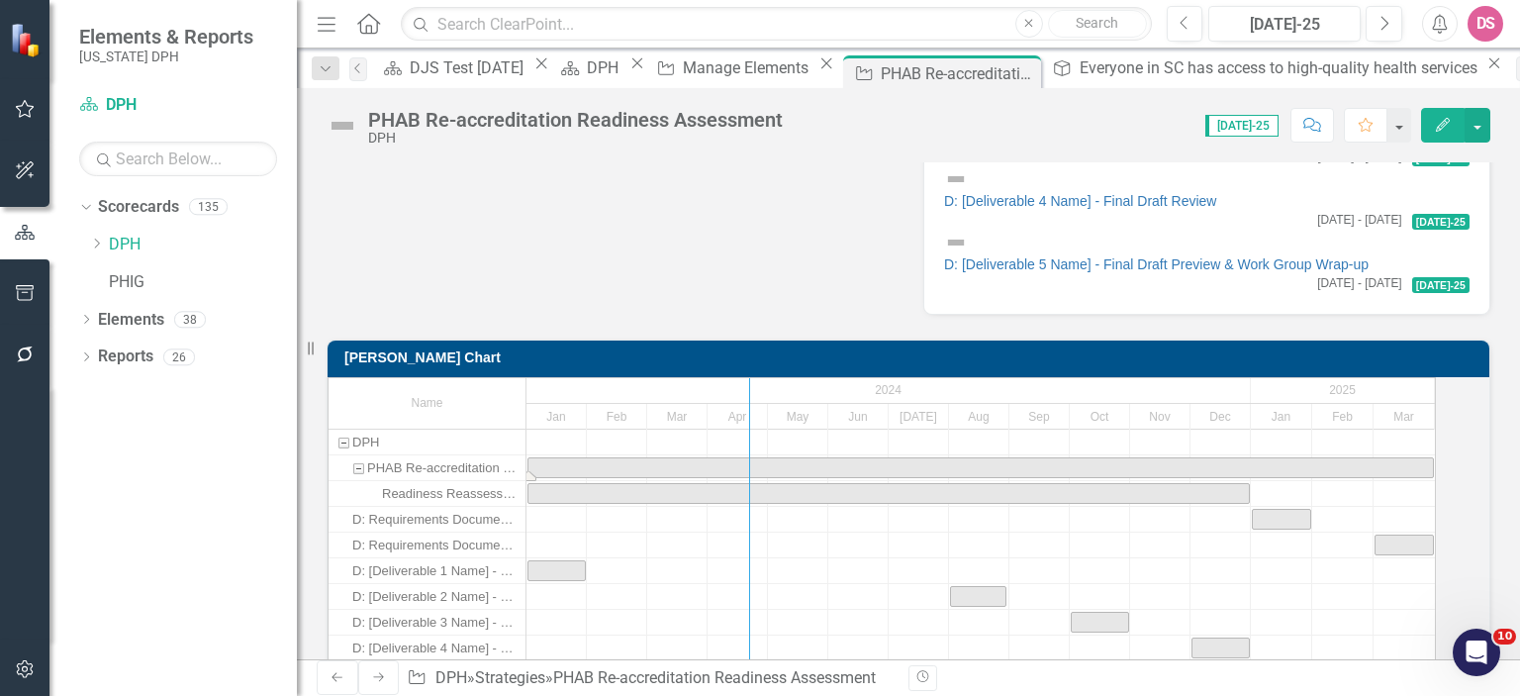
drag, startPoint x: 538, startPoint y: 405, endPoint x: 760, endPoint y: 391, distance: 222.2
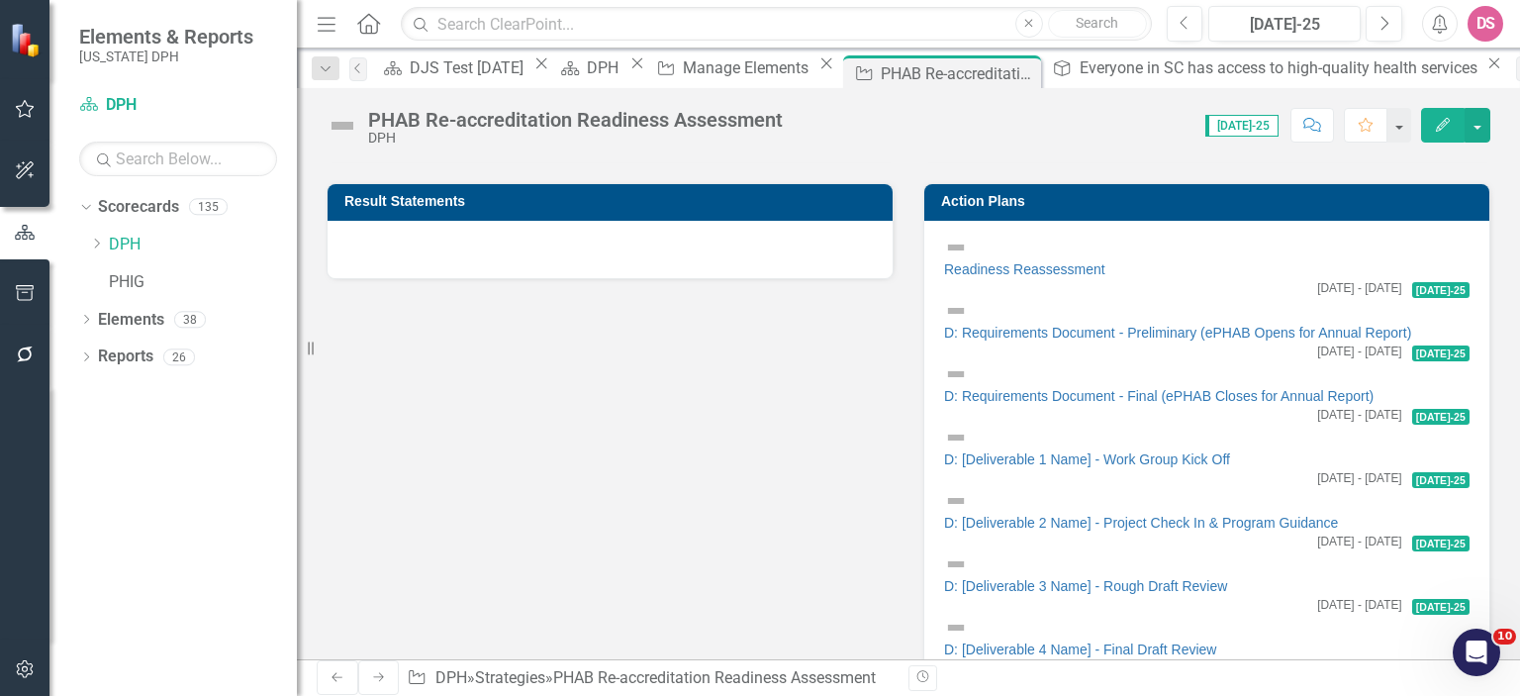
scroll to position [0, 0]
